Goal: Task Accomplishment & Management: Manage account settings

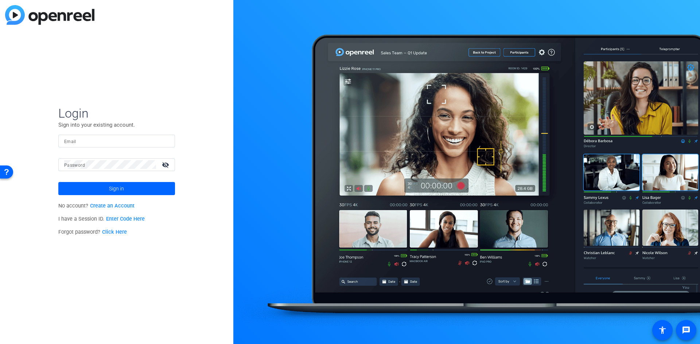
click at [101, 144] on input "Email" at bounding box center [116, 141] width 105 height 9
paste input "[EMAIL_ADDRESS][DOMAIN_NAME]"
type input "[EMAIL_ADDRESS][DOMAIN_NAME]"
click at [111, 190] on span "Sign in" at bounding box center [116, 189] width 15 height 18
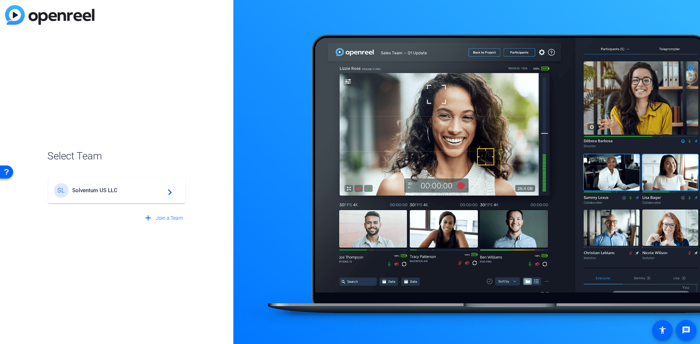
click at [121, 204] on div "add Join a Team" at bounding box center [116, 214] width 139 height 20
click at [124, 195] on div "SL Solventum US LLC navigate_next" at bounding box center [116, 190] width 125 height 15
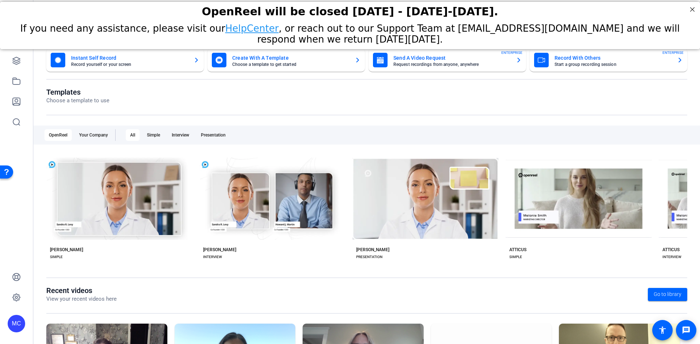
drag, startPoint x: 343, startPoint y: 9, endPoint x: 508, endPoint y: 9, distance: 165.1
click at [507, 9] on div "OpenReel will be closed [DATE] - [DATE]-[DATE]." at bounding box center [350, 11] width 682 height 13
click at [511, 9] on div "OpenReel will be closed [DATE] - [DATE]-[DATE]." at bounding box center [350, 11] width 682 height 13
drag, startPoint x: 577, startPoint y: 19, endPoint x: 584, endPoint y: 39, distance: 21.3
click at [584, 39] on div "OpenReel will be closed [DATE] - [DATE]-[DATE]. If you need any assistance, ple…" at bounding box center [350, 23] width 700 height 45
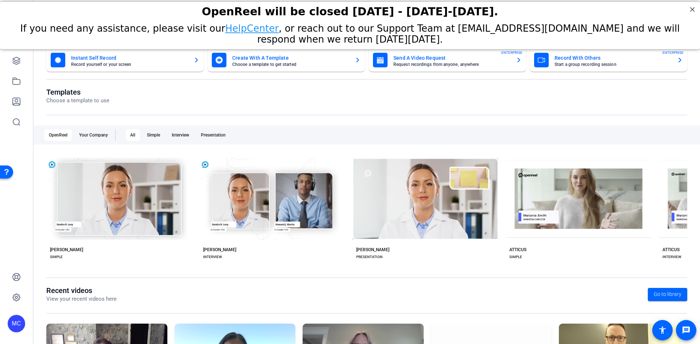
drag, startPoint x: 591, startPoint y: 24, endPoint x: 616, endPoint y: 5, distance: 31.4
click at [592, 24] on span "If you need any assistance, please visit our HelpCenter , or reach out to our S…" at bounding box center [349, 34] width 659 height 22
click at [610, 19] on div "OpenReel will be closed [DATE] - [DATE]-[DATE]." at bounding box center [350, 11] width 700 height 20
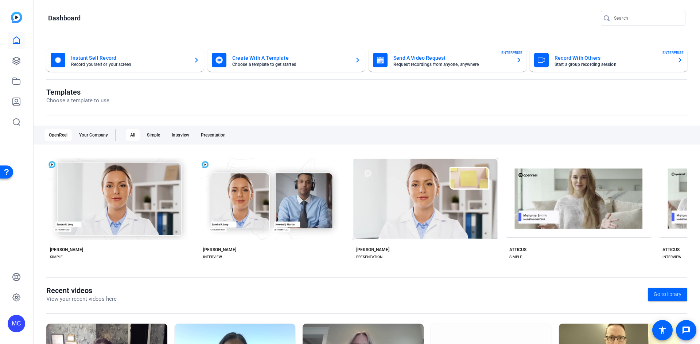
click at [399, 4] on mat-toolbar "Dashboard" at bounding box center [367, 20] width 666 height 41
click at [326, 121] on div "Templates Choose a template to use OpenReel Your Company All Simple Interview P…" at bounding box center [366, 187] width 641 height 199
click at [164, 64] on mat-card-subtitle "Record yourself or your screen" at bounding box center [129, 64] width 117 height 4
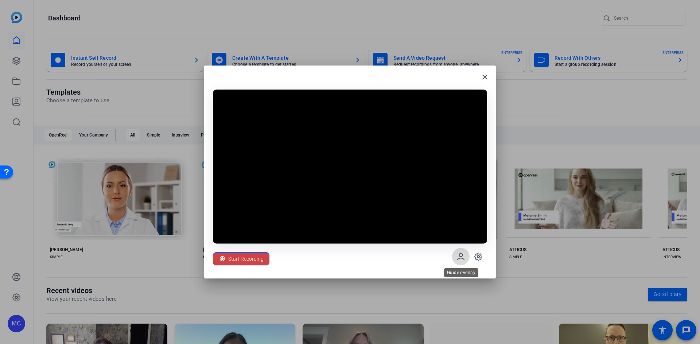
click at [462, 259] on icon at bounding box center [460, 257] width 7 height 6
click at [457, 260] on icon at bounding box center [460, 257] width 9 height 9
click at [253, 259] on span "Start Recording" at bounding box center [245, 259] width 35 height 14
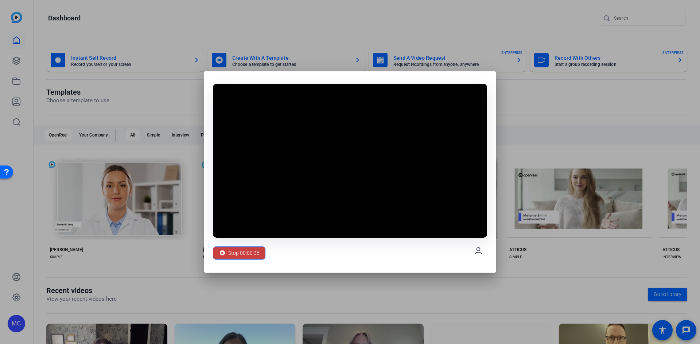
click at [243, 251] on span "Stop 00:00:36" at bounding box center [243, 253] width 31 height 14
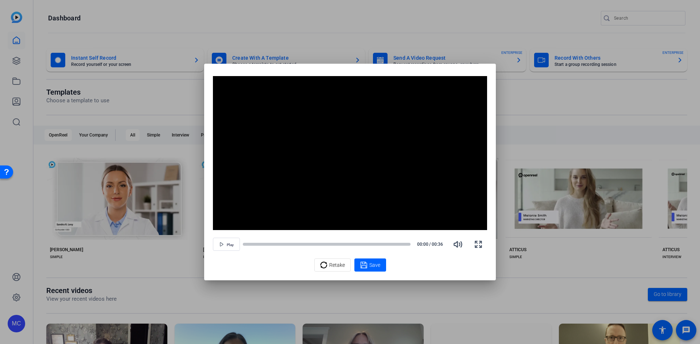
drag, startPoint x: 334, startPoint y: 264, endPoint x: 354, endPoint y: 227, distance: 41.9
click at [354, 227] on div "Video Player is loading. Play Video Play Mute Current Time 0:00 / Duration 0:36…" at bounding box center [350, 174] width 274 height 196
drag, startPoint x: 339, startPoint y: 264, endPoint x: 354, endPoint y: 200, distance: 65.2
click at [354, 200] on div "Video Player is loading. Play Video Play Mute Current Time 0:00 / Duration 0:36…" at bounding box center [350, 174] width 274 height 196
click at [335, 264] on span "Retake" at bounding box center [337, 265] width 16 height 14
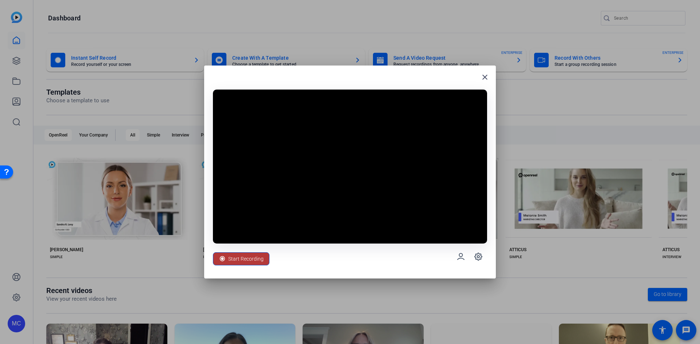
click at [248, 257] on span "Start Recording" at bounding box center [245, 259] width 35 height 14
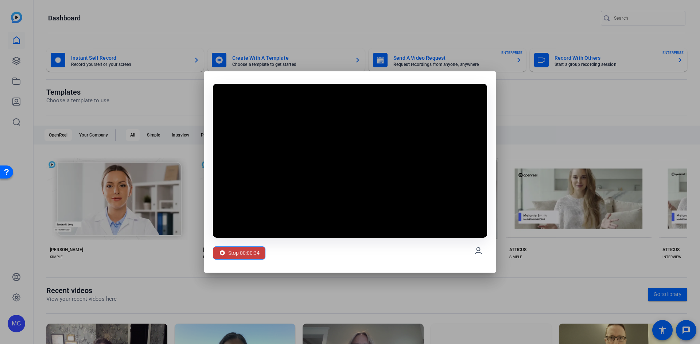
click at [257, 255] on span "Stop 00:00:34" at bounding box center [243, 253] width 31 height 14
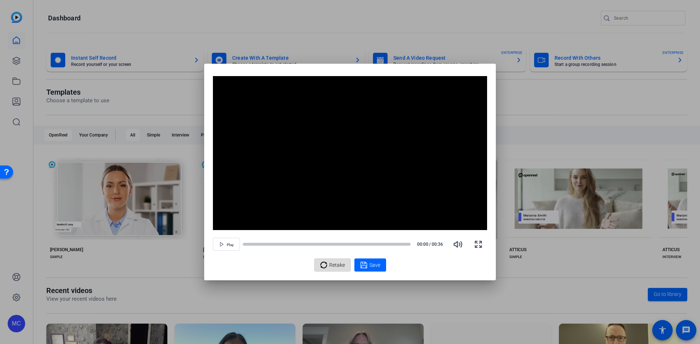
click at [337, 263] on span "Retake" at bounding box center [337, 265] width 16 height 14
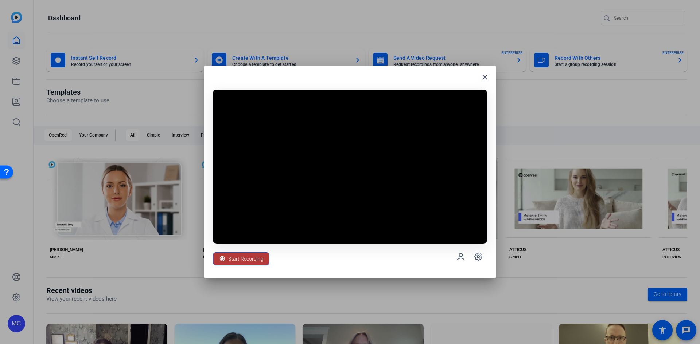
click at [241, 258] on span "Start Recording" at bounding box center [245, 259] width 35 height 14
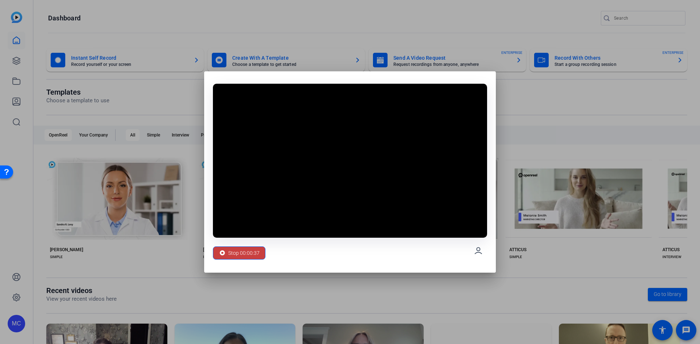
click at [233, 253] on span "Stop 00:00:37" at bounding box center [243, 253] width 31 height 14
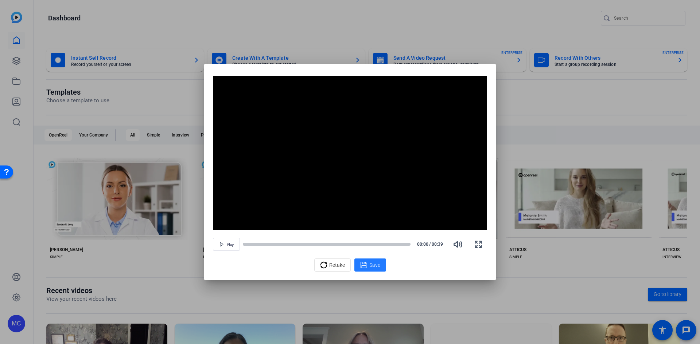
click at [373, 266] on span "Save" at bounding box center [374, 266] width 11 height 8
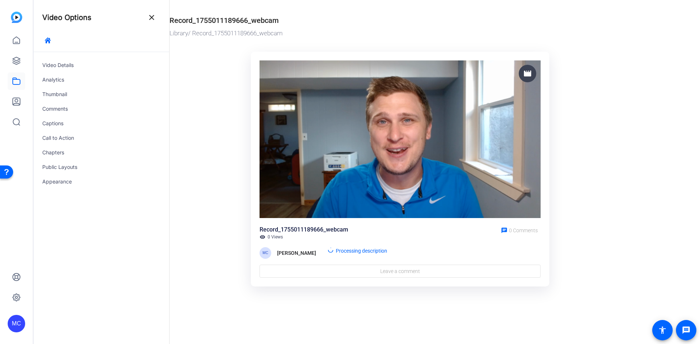
click at [439, 165] on img at bounding box center [400, 140] width 281 height 158
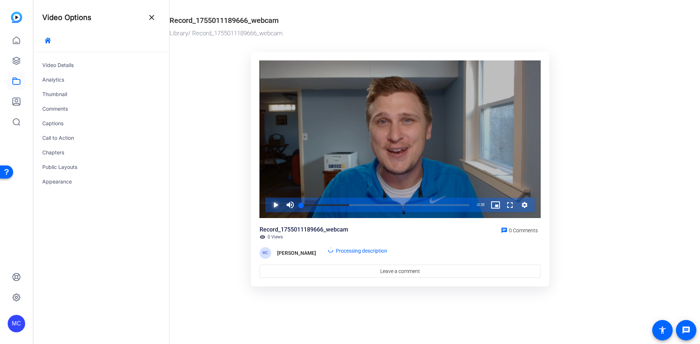
click at [268, 204] on span "Video Player" at bounding box center [268, 205] width 0 height 15
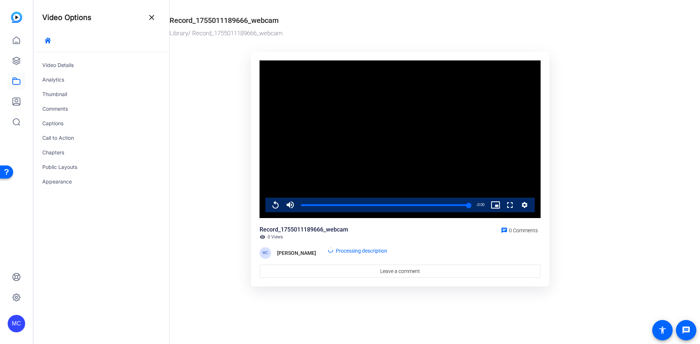
click at [522, 203] on icon "Video Player" at bounding box center [524, 205] width 7 height 9
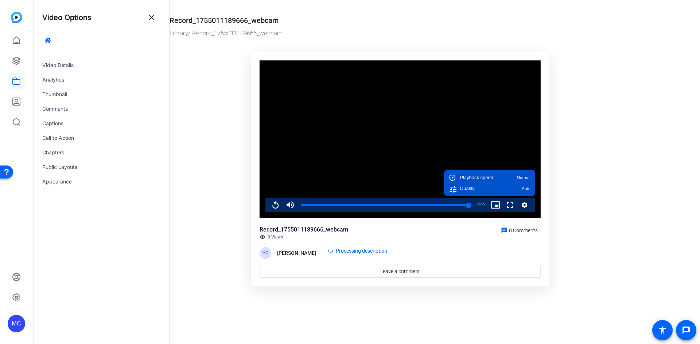
click at [524, 205] on icon "Video Player" at bounding box center [524, 205] width 7 height 9
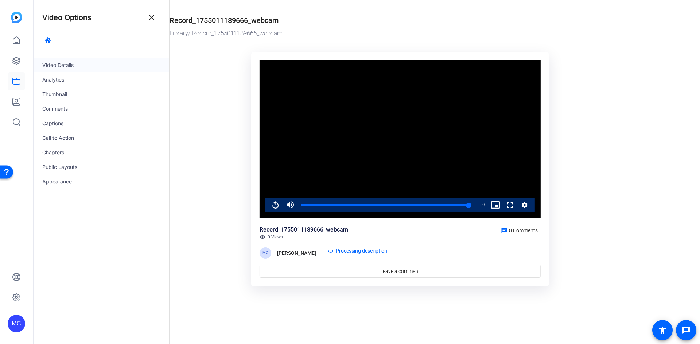
click at [79, 63] on div "Video Details" at bounding box center [102, 65] width 136 height 15
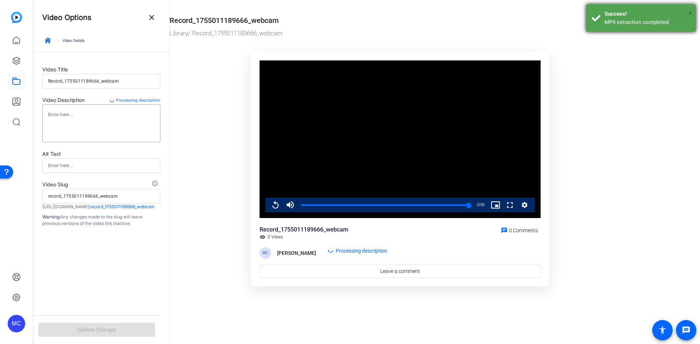
click at [689, 12] on span "×" at bounding box center [690, 13] width 4 height 9
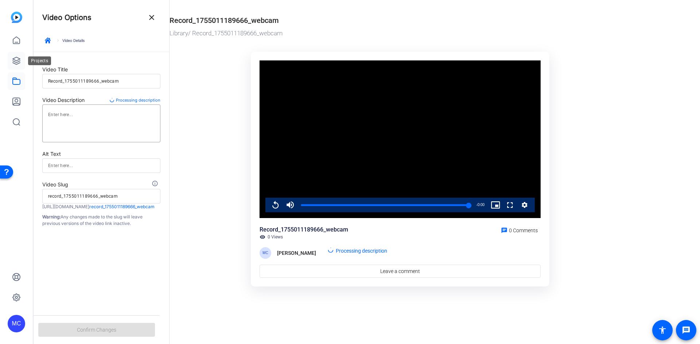
click at [21, 61] on link at bounding box center [16, 60] width 17 height 17
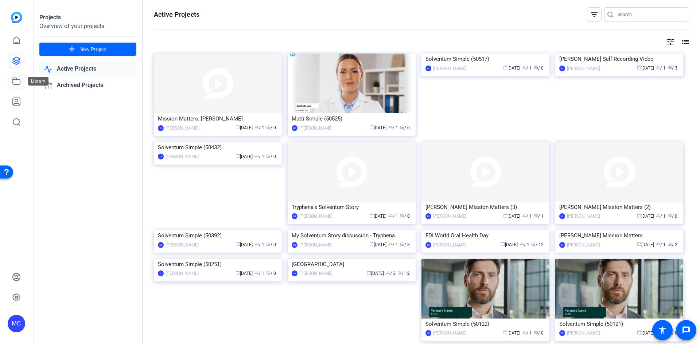
click at [16, 80] on icon at bounding box center [16, 81] width 9 height 9
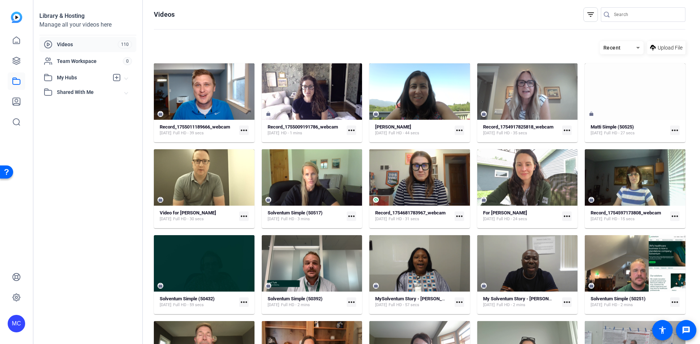
click at [244, 131] on mat-icon "more_horiz" at bounding box center [243, 130] width 9 height 9
click at [265, 36] on div at bounding box center [350, 172] width 700 height 344
click at [242, 132] on mat-icon "more_horiz" at bounding box center [243, 130] width 9 height 9
click at [208, 101] on div at bounding box center [350, 172] width 700 height 344
click at [207, 128] on strong "Record_1755011189666_webcam" at bounding box center [195, 126] width 70 height 5
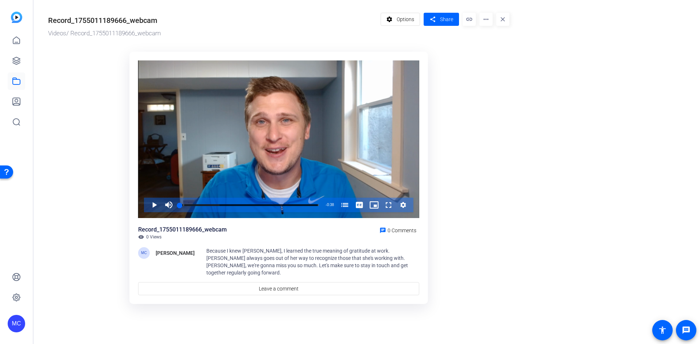
click at [127, 23] on div "Record_1755011189666_webcam" at bounding box center [102, 20] width 109 height 11
drag, startPoint x: 153, startPoint y: 22, endPoint x: 256, endPoint y: 22, distance: 102.8
click at [154, 22] on div "Record_1755011189666_webcam" at bounding box center [102, 20] width 109 height 11
click at [487, 22] on mat-icon "more_horiz" at bounding box center [485, 19] width 13 height 13
click at [403, 19] on div at bounding box center [350, 172] width 700 height 344
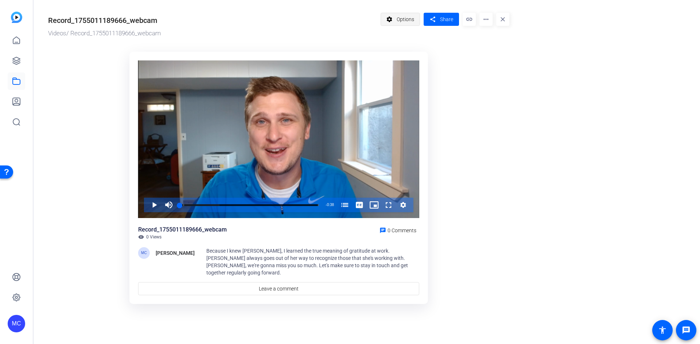
click at [394, 20] on mat-icon "settings" at bounding box center [389, 19] width 9 height 14
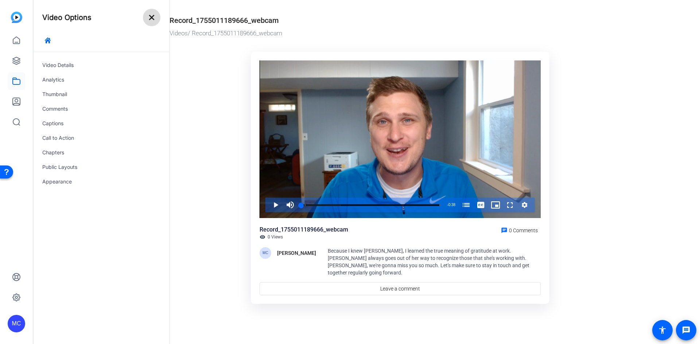
click at [154, 15] on mat-icon "close" at bounding box center [151, 17] width 9 height 9
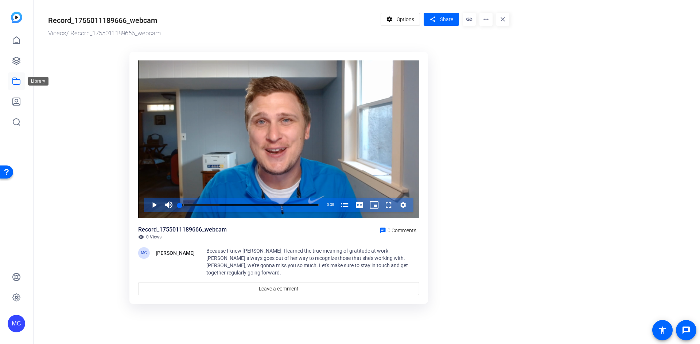
click at [14, 88] on link at bounding box center [16, 81] width 17 height 17
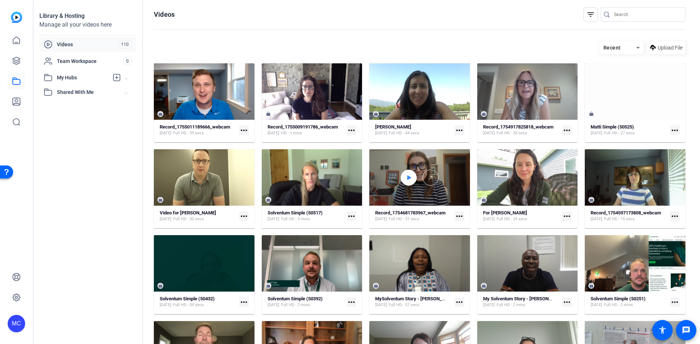
click at [407, 179] on icon at bounding box center [409, 178] width 6 height 9
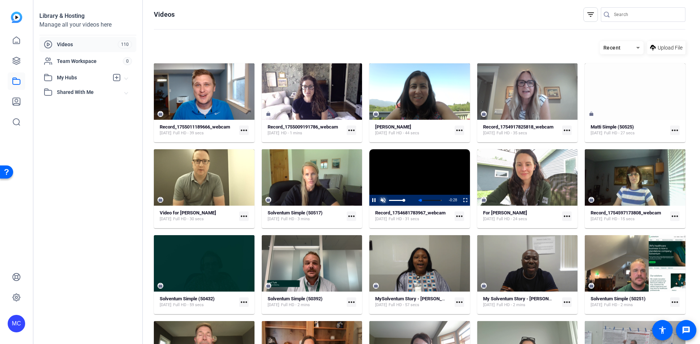
click at [383, 200] on span "Video Player" at bounding box center [382, 200] width 9 height 0
click at [369, 201] on span "Video Player" at bounding box center [369, 200] width 0 height 11
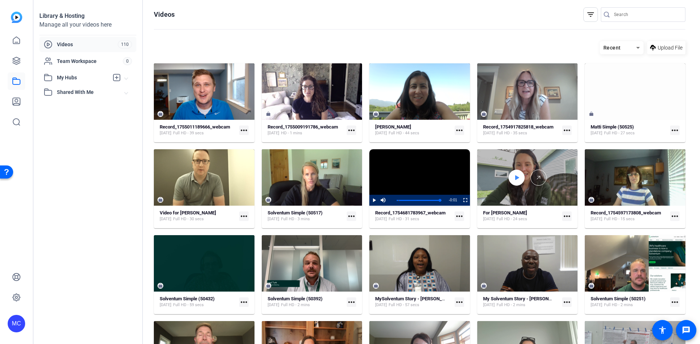
click at [515, 178] on icon at bounding box center [517, 177] width 4 height 5
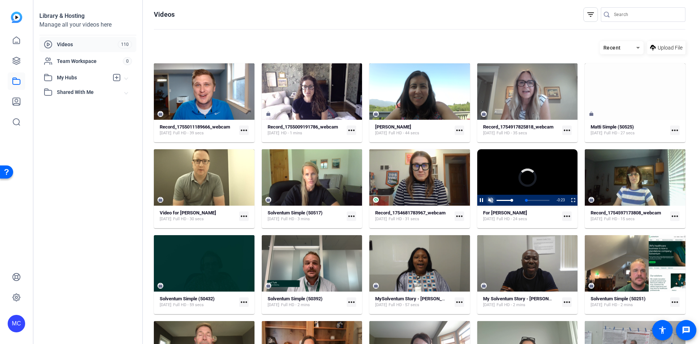
click at [487, 200] on span "Video Player" at bounding box center [490, 200] width 9 height 0
click at [477, 198] on span "Video Player" at bounding box center [477, 200] width 0 height 11
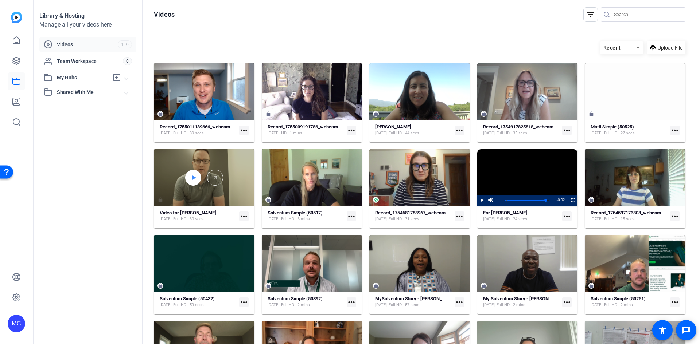
click at [199, 178] on div at bounding box center [193, 178] width 16 height 16
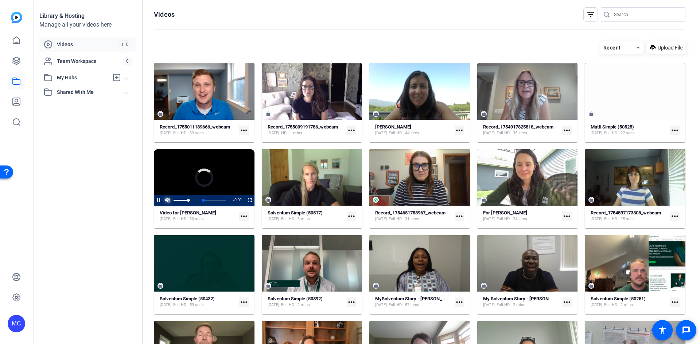
click at [169, 200] on span "Video Player" at bounding box center [167, 200] width 9 height 0
click at [154, 200] on span "Video Player" at bounding box center [154, 200] width 0 height 11
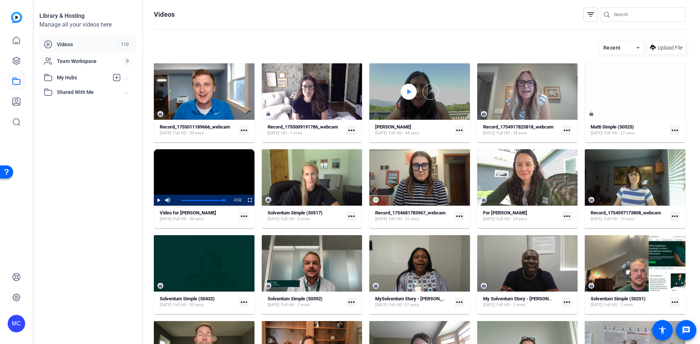
click at [407, 92] on icon at bounding box center [409, 91] width 4 height 5
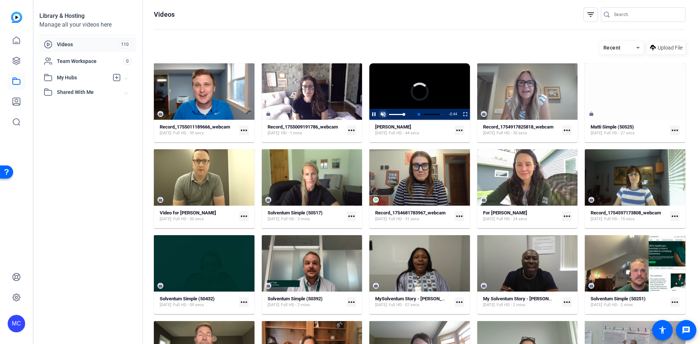
click at [383, 114] on span "Video Player" at bounding box center [382, 114] width 9 height 0
click at [369, 112] on span "Video Player" at bounding box center [369, 114] width 0 height 11
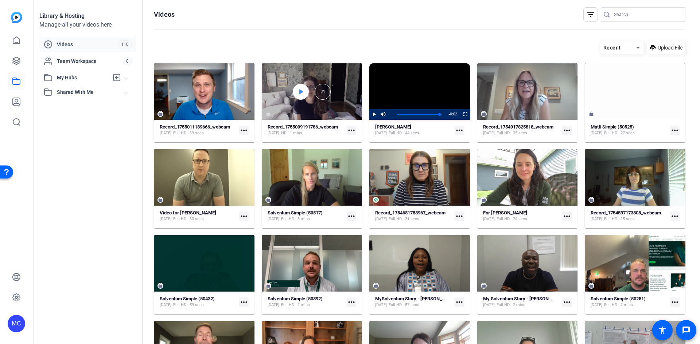
click at [301, 91] on icon at bounding box center [301, 91] width 4 height 5
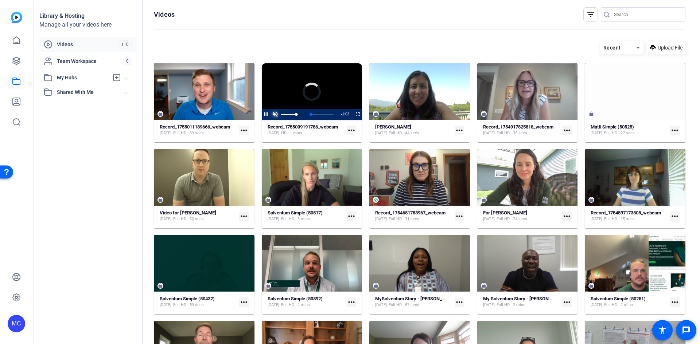
click at [277, 114] on span "Video Player" at bounding box center [275, 114] width 9 height 0
click at [337, 46] on div "Recent Upload File" at bounding box center [419, 47] width 531 height 13
click at [262, 116] on span "Video Player" at bounding box center [262, 114] width 0 height 11
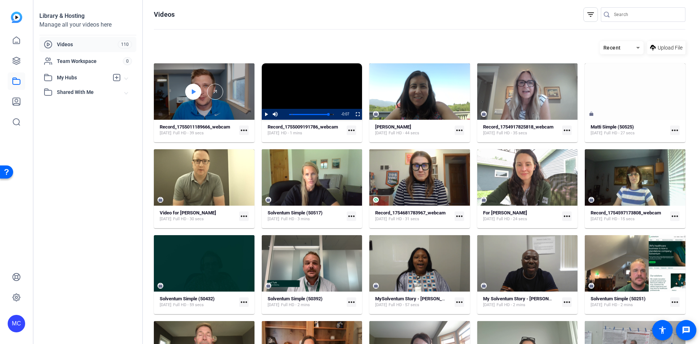
click at [188, 93] on div at bounding box center [193, 92] width 16 height 16
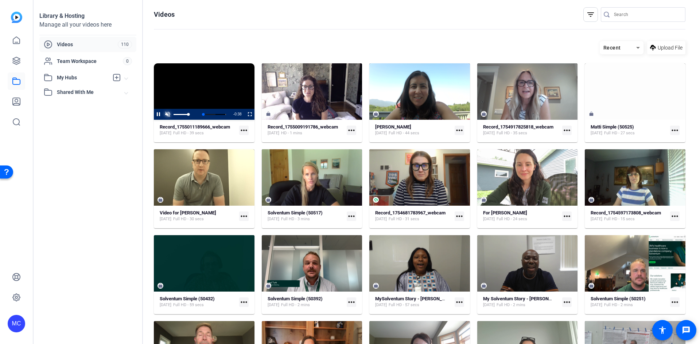
click at [167, 114] on span "Video Player" at bounding box center [167, 114] width 9 height 0
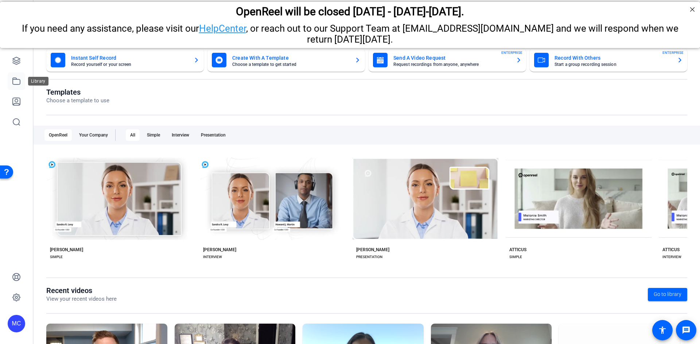
click at [15, 85] on icon at bounding box center [16, 81] width 7 height 7
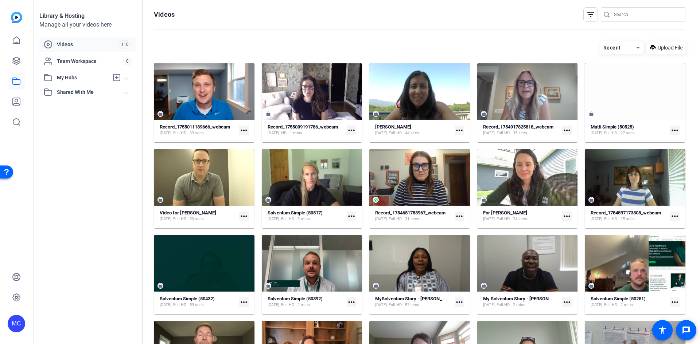
click at [243, 130] on mat-icon "more_horiz" at bounding box center [243, 130] width 9 height 9
click at [257, 167] on span "Manage Hubs" at bounding box center [260, 168] width 32 height 9
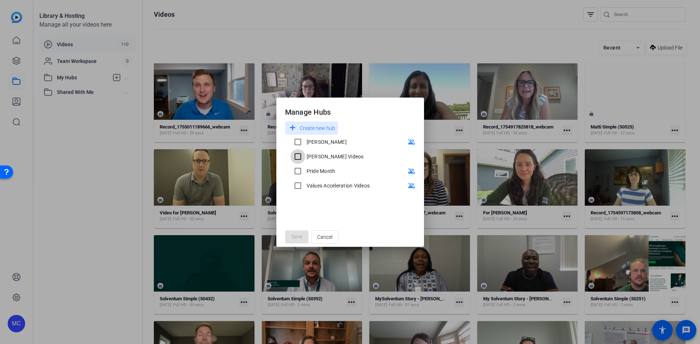
click at [300, 156] on input "[PERSON_NAME] Videos" at bounding box center [298, 156] width 15 height 15
checkbox input "true"
click at [292, 238] on span "Save" at bounding box center [296, 237] width 11 height 8
